Goal: Task Accomplishment & Management: Complete application form

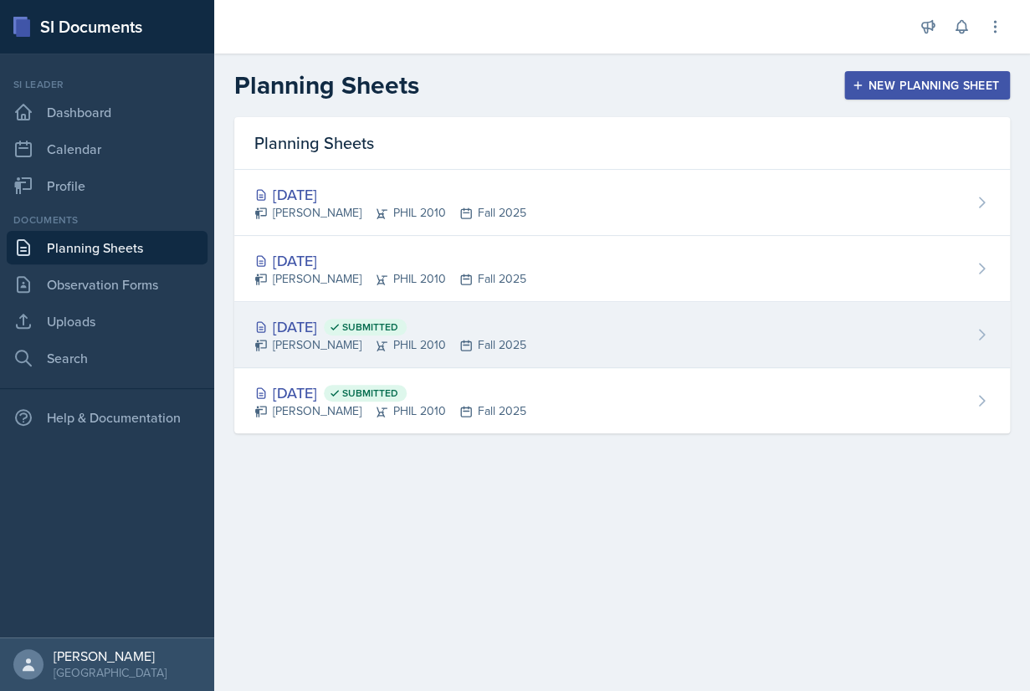
click at [485, 338] on div "[PERSON_NAME] PHIL 2010 Fall 2025" at bounding box center [390, 345] width 272 height 18
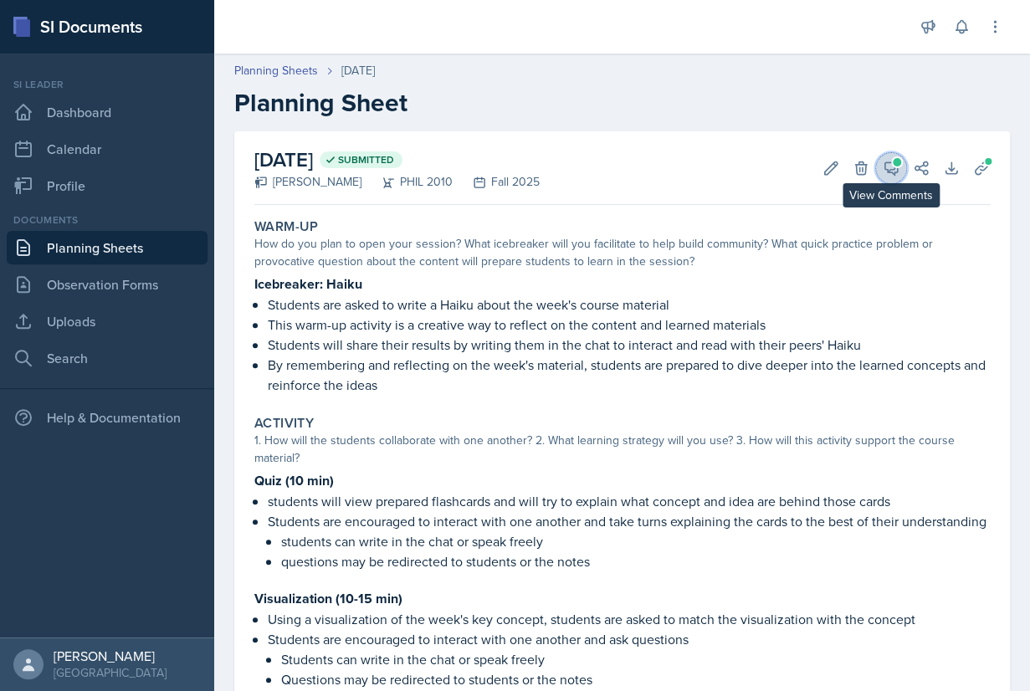
click at [892, 165] on icon at bounding box center [890, 168] width 17 height 17
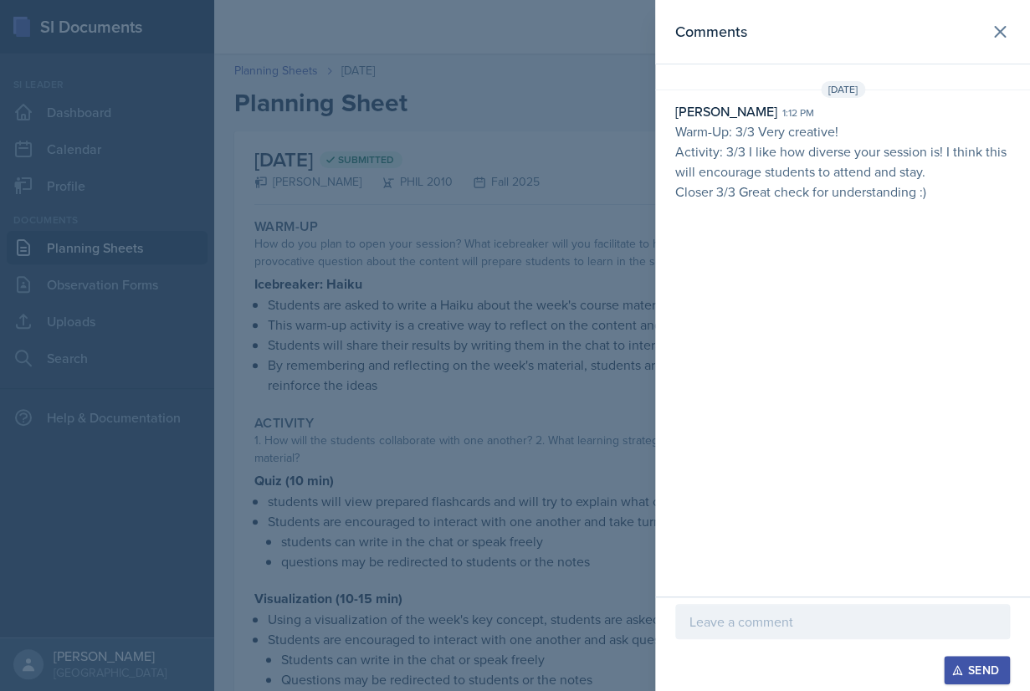
click at [801, 627] on p at bounding box center [842, 621] width 306 height 20
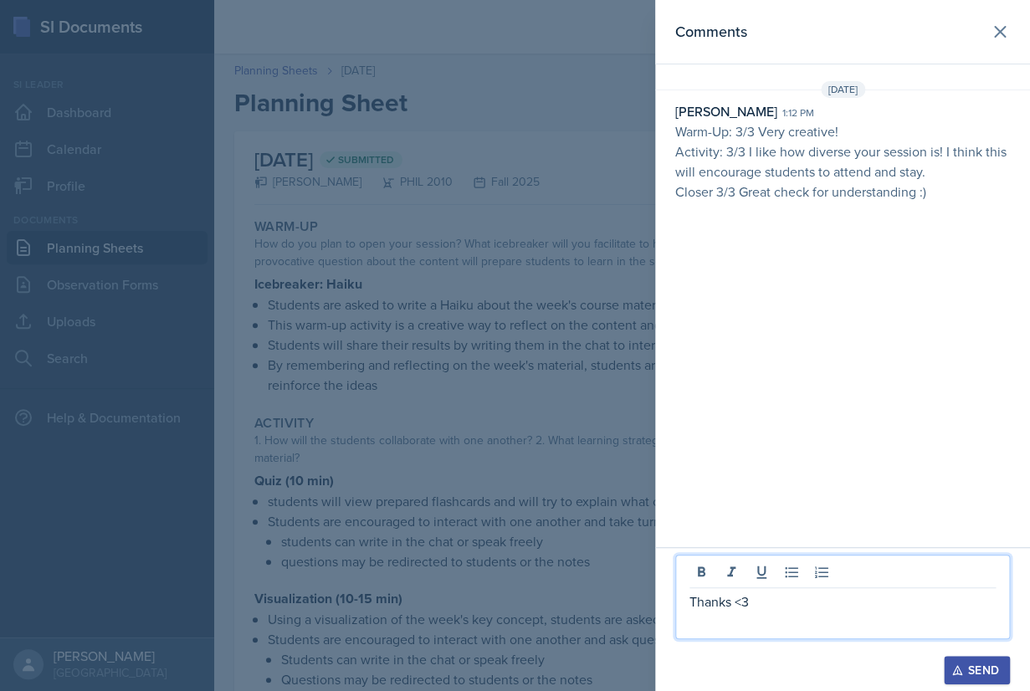
click at [969, 676] on div "Send" at bounding box center [976, 669] width 44 height 13
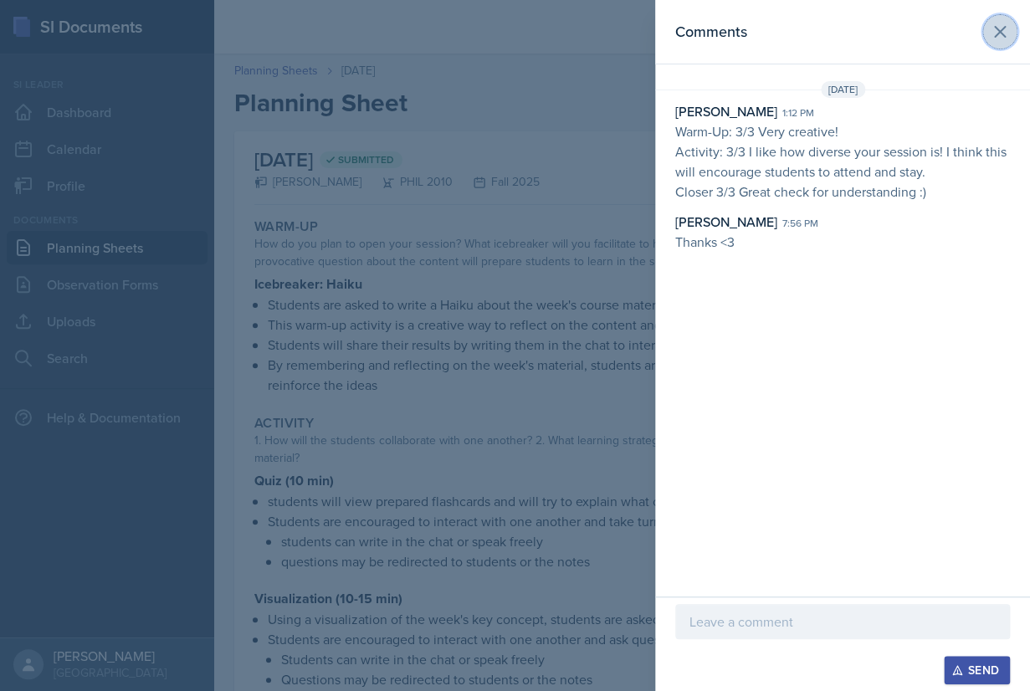
click at [1004, 35] on icon at bounding box center [1000, 32] width 10 height 10
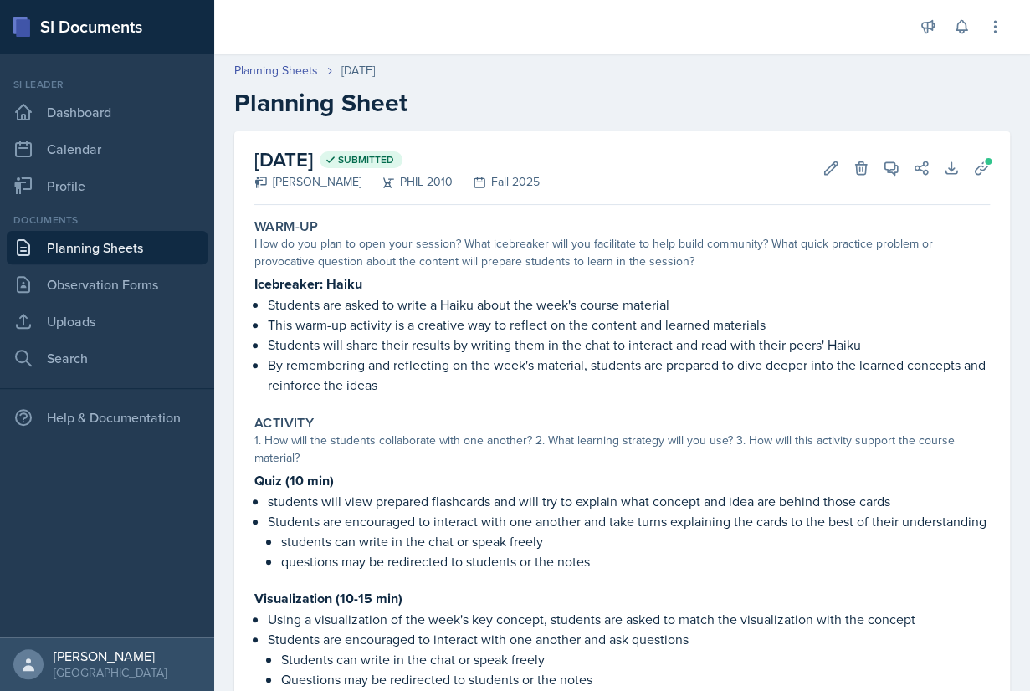
click at [292, 80] on div "Planning Sheets [DATE] Planning Sheet" at bounding box center [622, 90] width 816 height 56
click at [294, 62] on header "Planning Sheets [DATE] Planning Sheet" at bounding box center [622, 89] width 816 height 89
click at [293, 66] on link "Planning Sheets" at bounding box center [276, 71] width 84 height 18
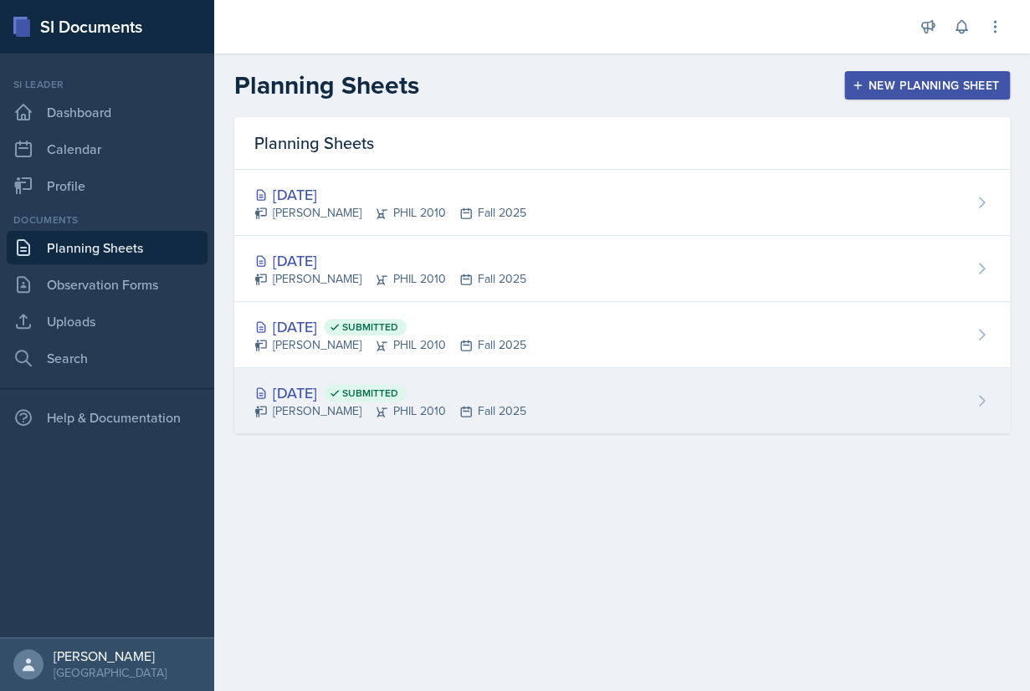
click at [333, 386] on div "[DATE] Submitted" at bounding box center [390, 392] width 272 height 23
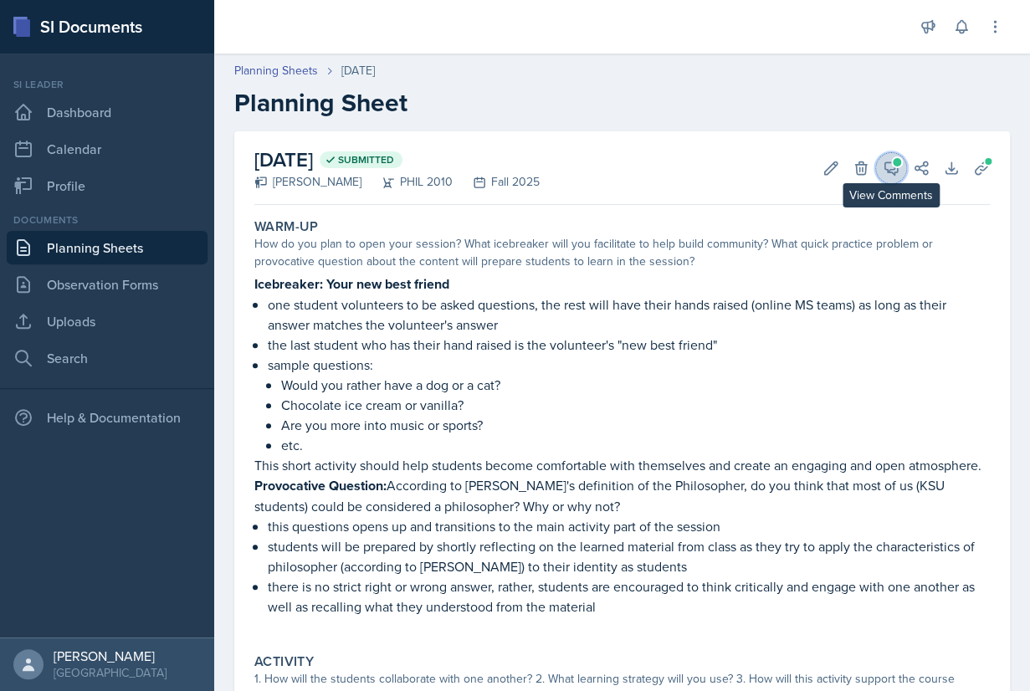
click at [890, 174] on icon at bounding box center [890, 168] width 17 height 17
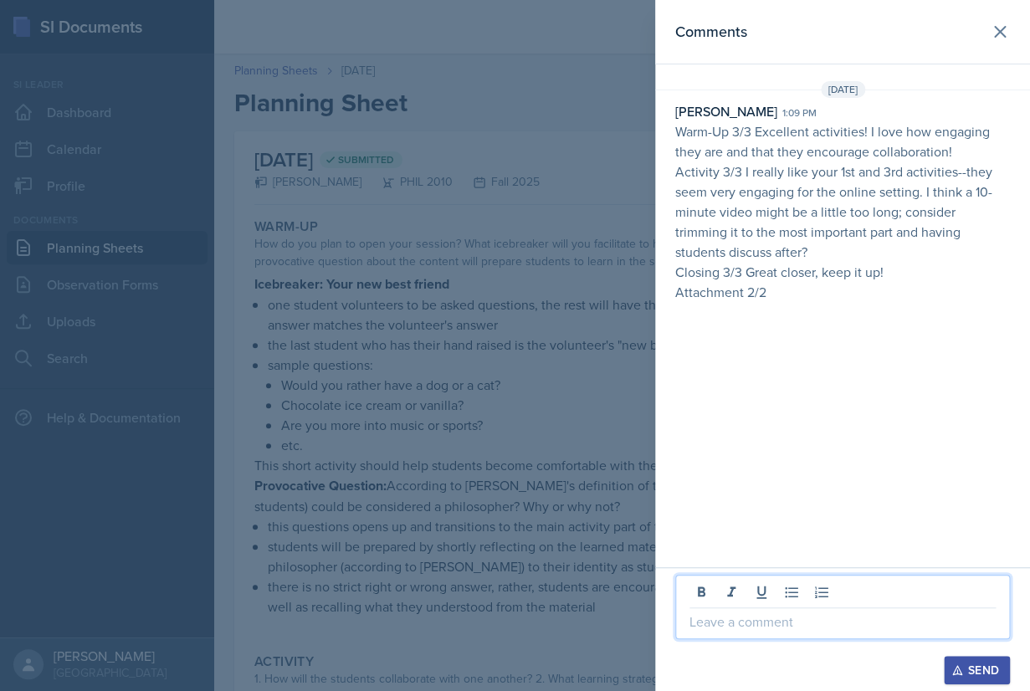
click at [760, 625] on p at bounding box center [842, 621] width 306 height 20
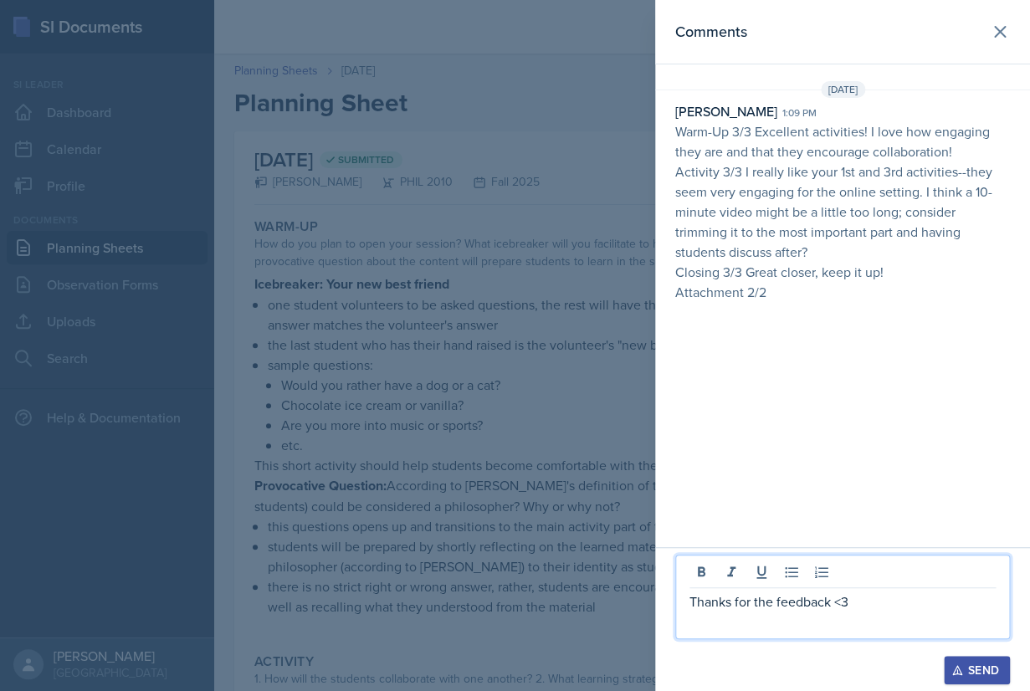
click at [972, 663] on div "Send" at bounding box center [976, 669] width 44 height 13
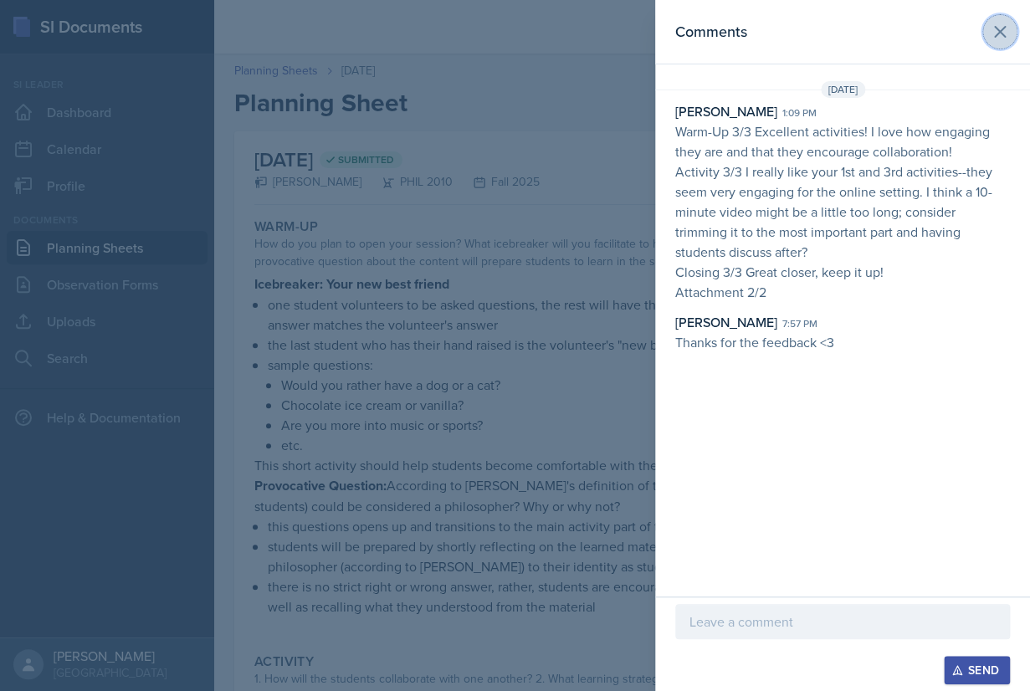
click at [1004, 33] on icon at bounding box center [999, 32] width 20 height 20
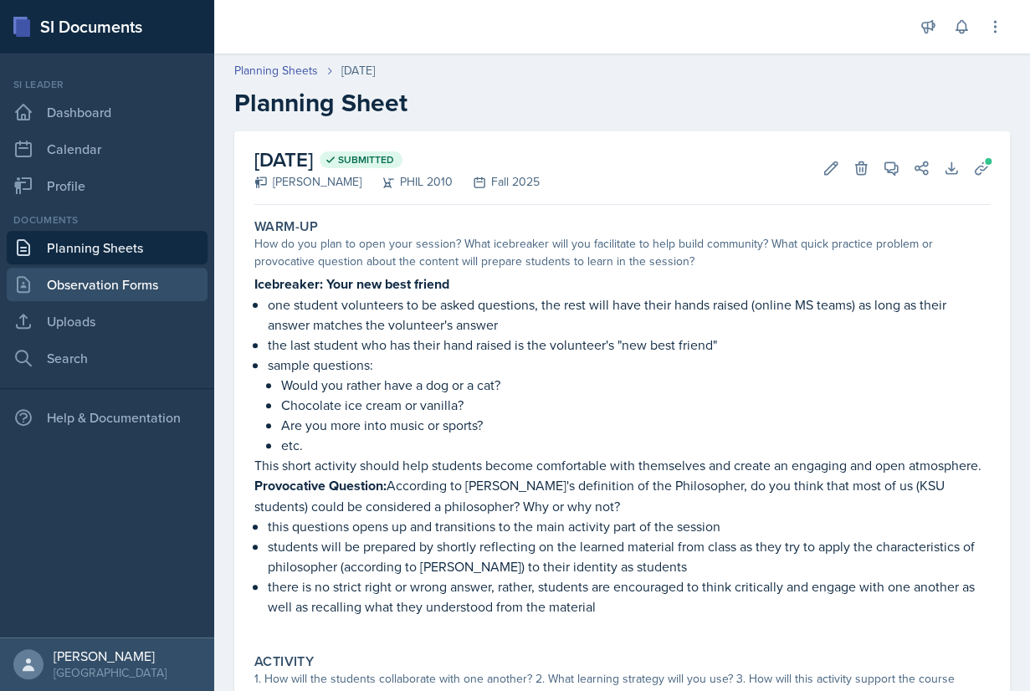
click at [115, 285] on link "Observation Forms" at bounding box center [107, 284] width 201 height 33
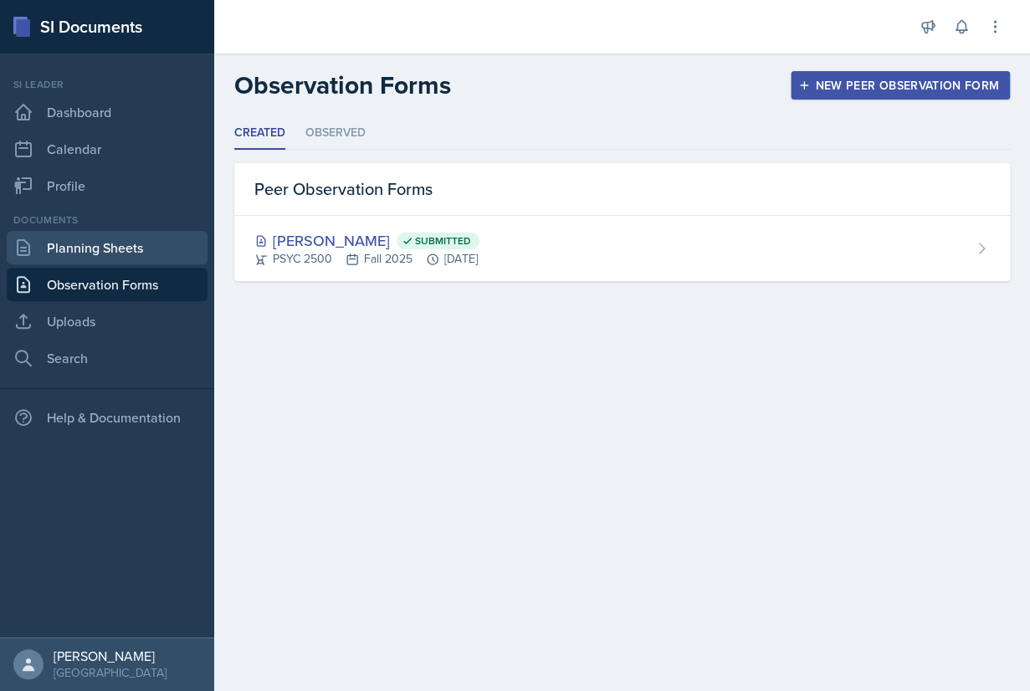
click at [103, 247] on link "Planning Sheets" at bounding box center [107, 247] width 201 height 33
